Goal: Check status: Check status

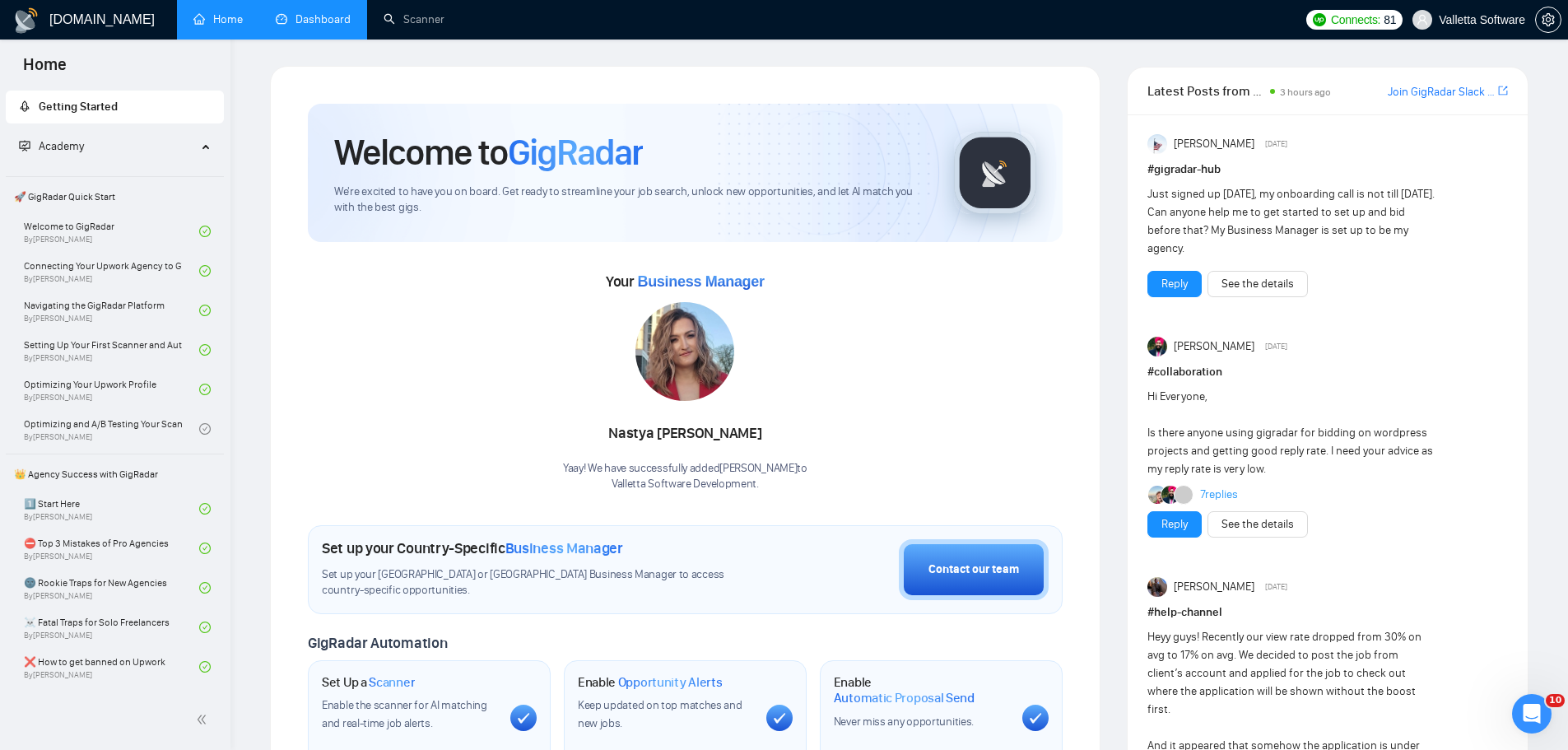
click at [340, 18] on link "Dashboard" at bounding box center [313, 19] width 75 height 14
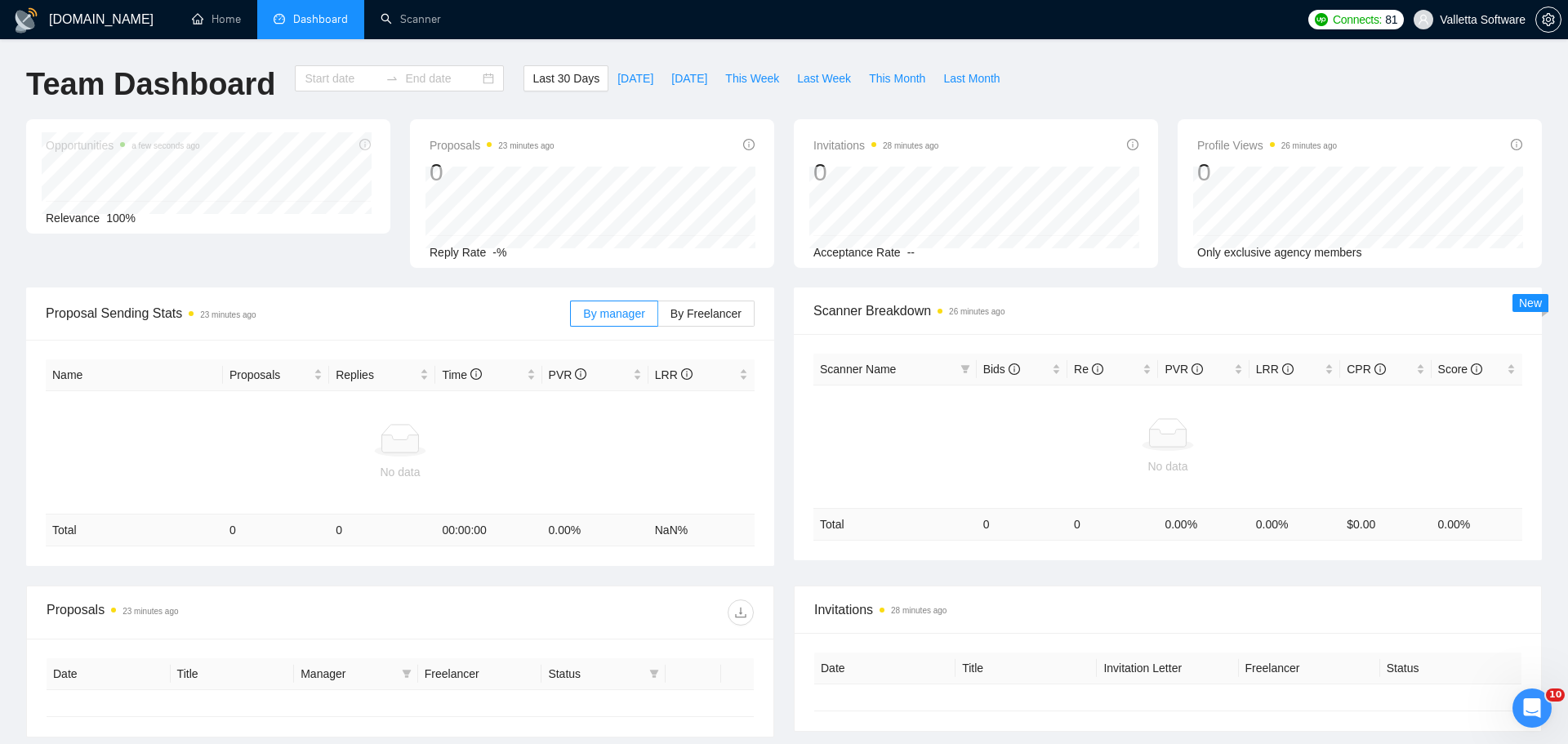
type input "[DATE]"
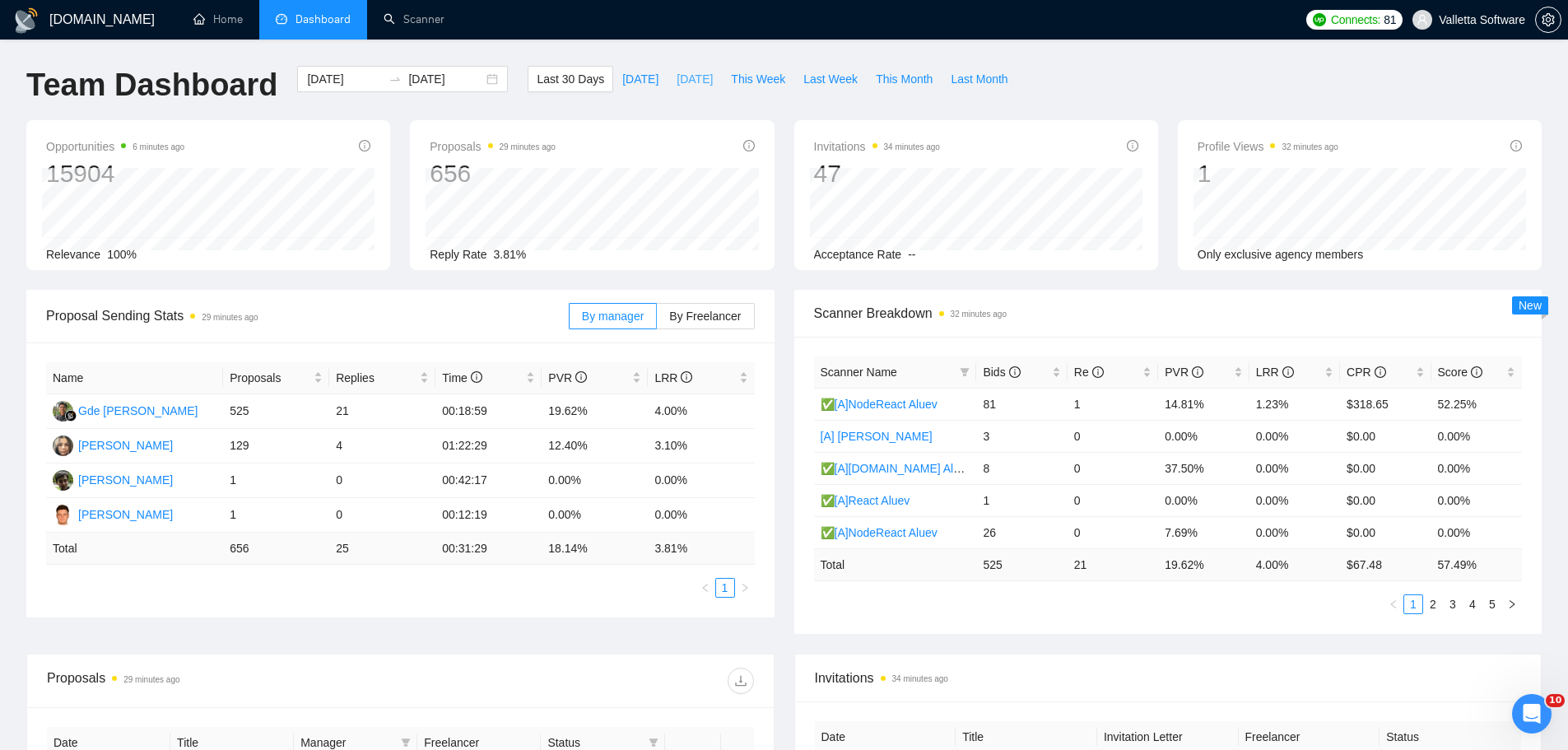
click at [692, 87] on span "[DATE]" at bounding box center [694, 79] width 36 height 18
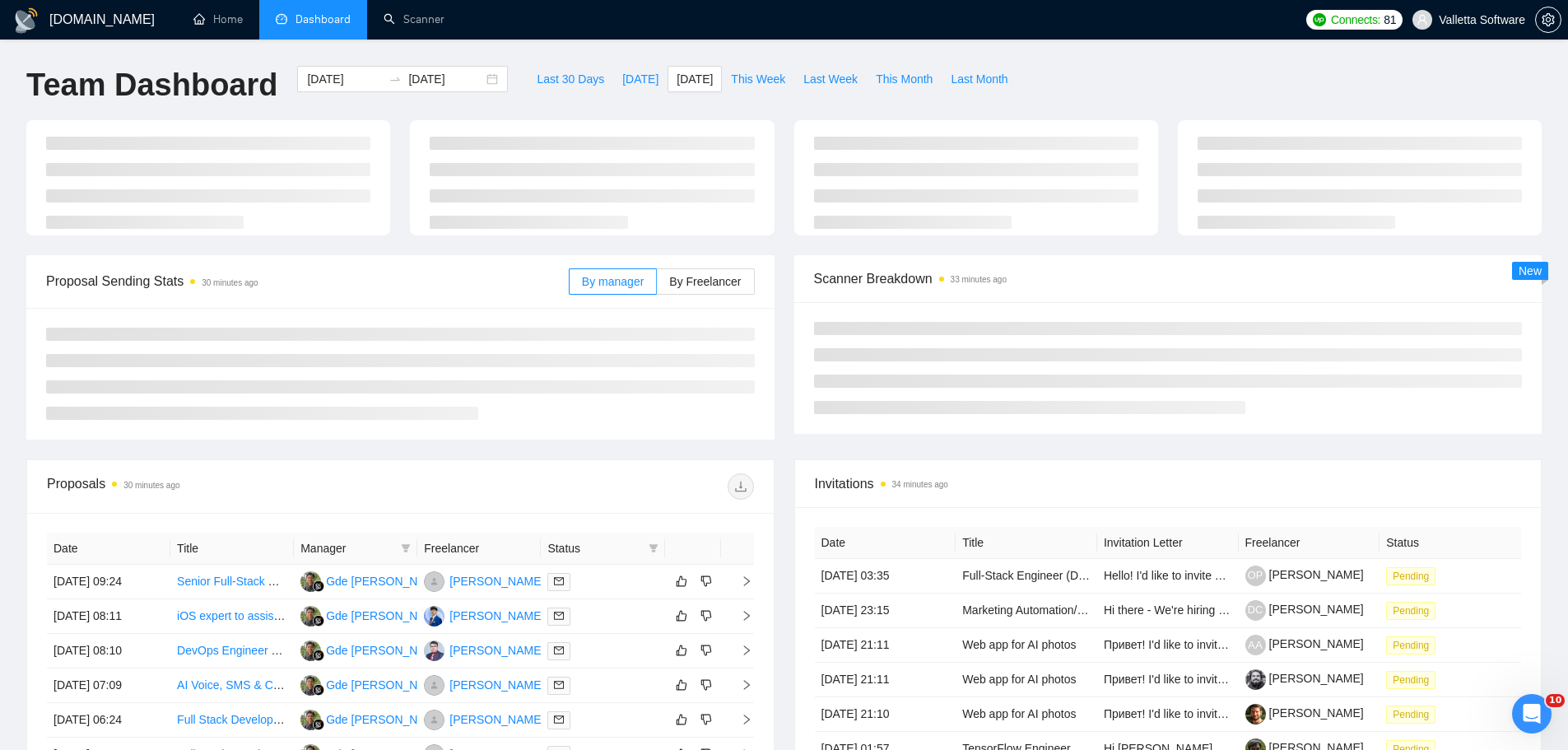
type input "[DATE]"
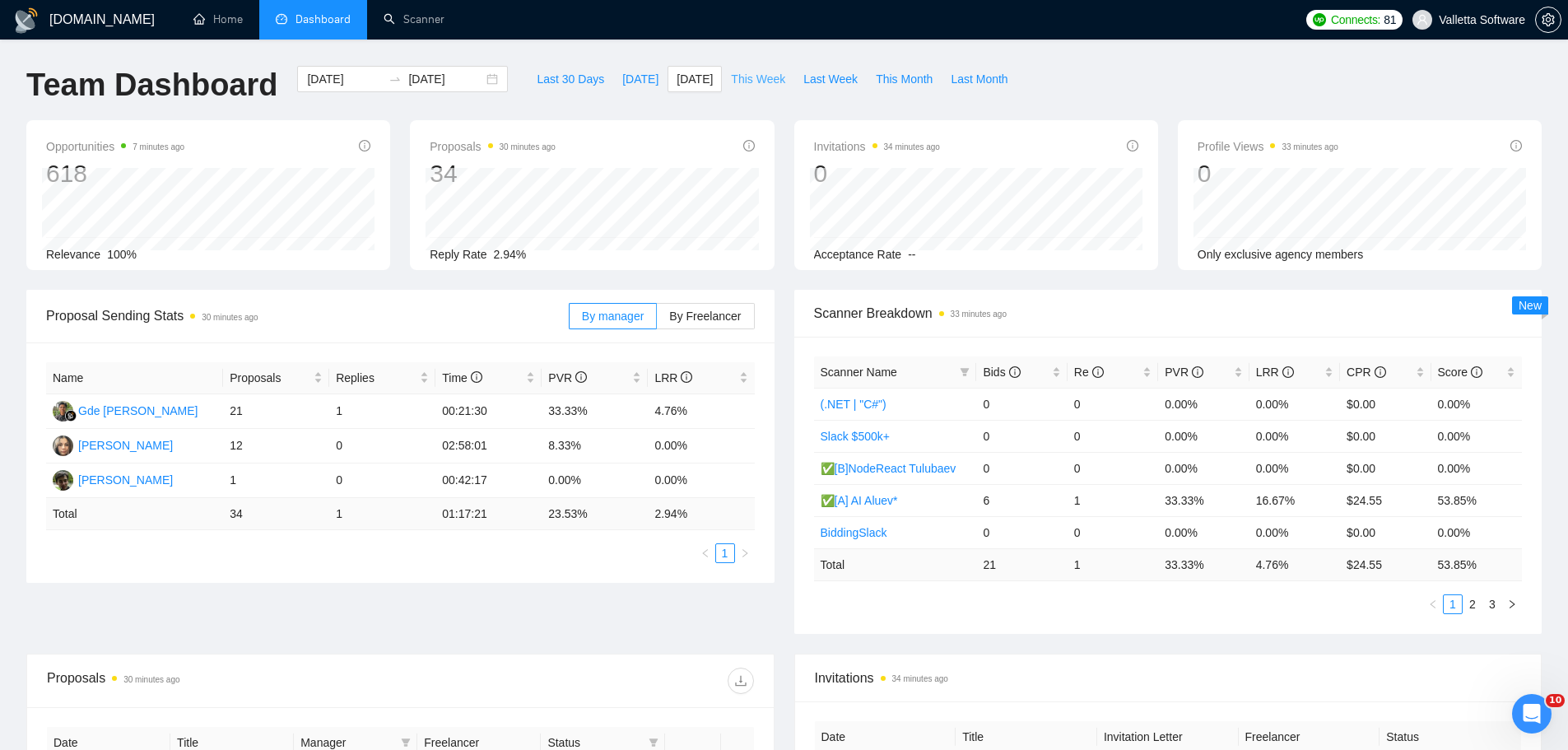
click at [766, 85] on span "This Week" at bounding box center [758, 79] width 54 height 18
type input "[DATE]"
click at [821, 87] on span "Last Week" at bounding box center [830, 79] width 54 height 18
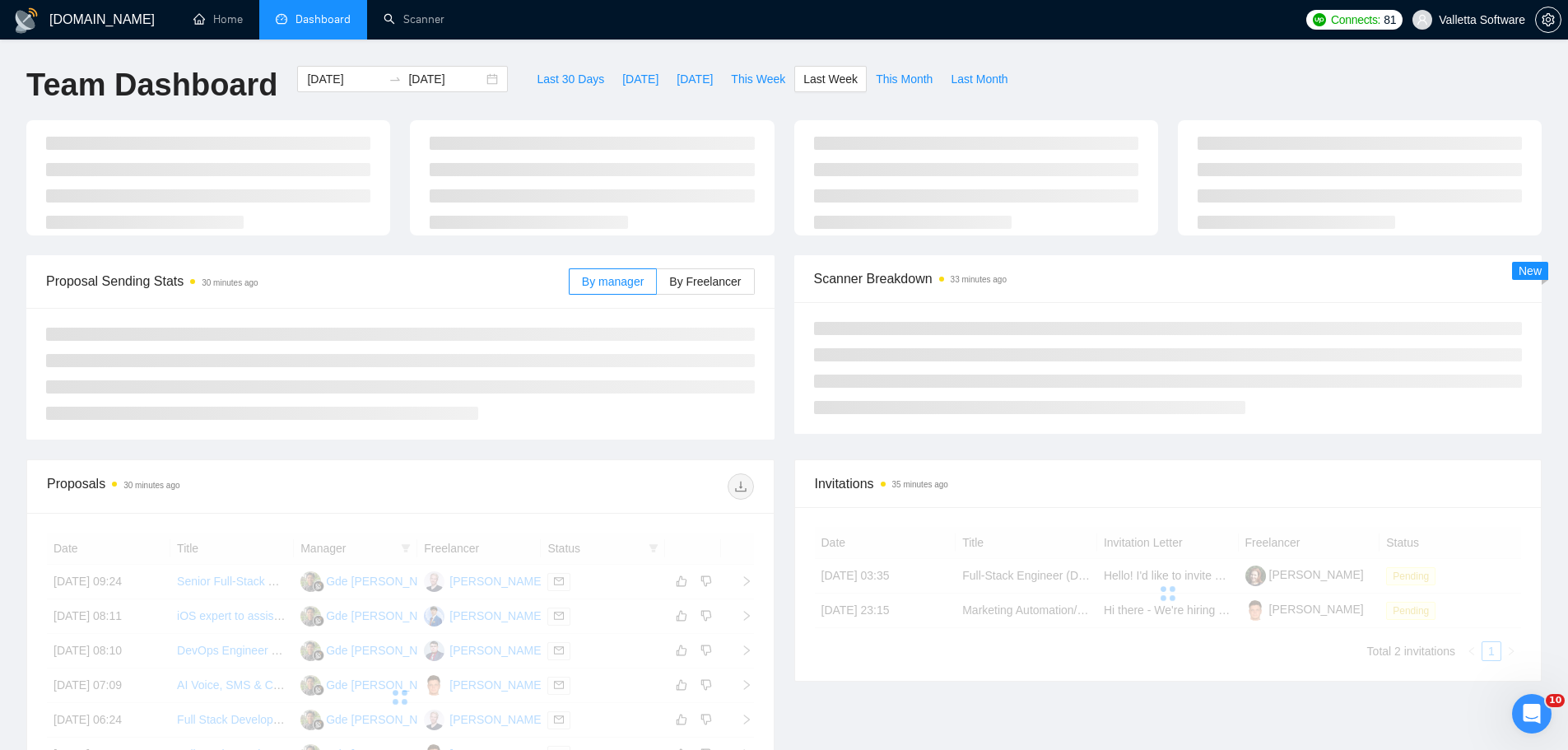
type input "[DATE]"
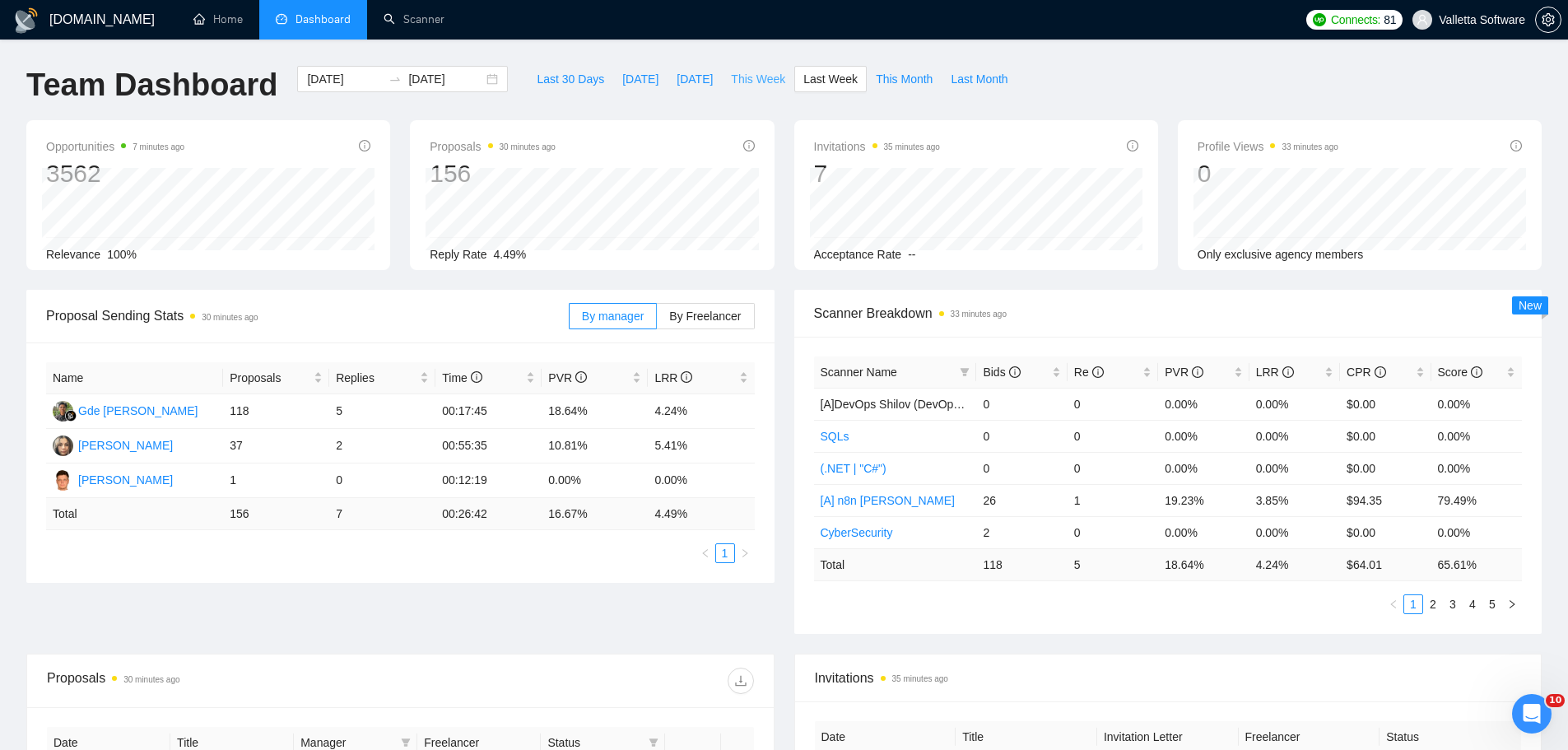
click at [761, 90] on button "This Week" at bounding box center [758, 79] width 73 height 27
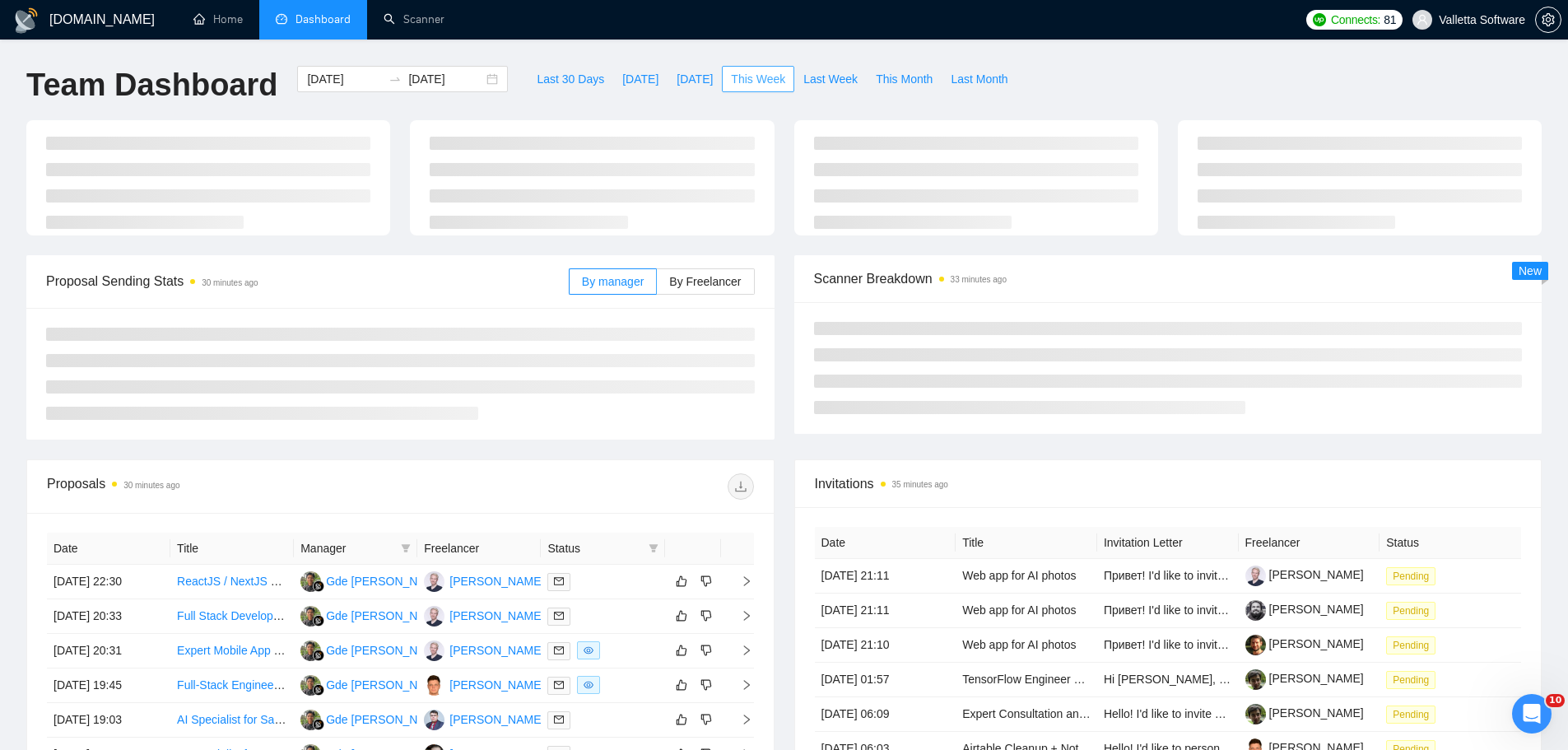
type input "[DATE]"
